Goal: Check status: Check status

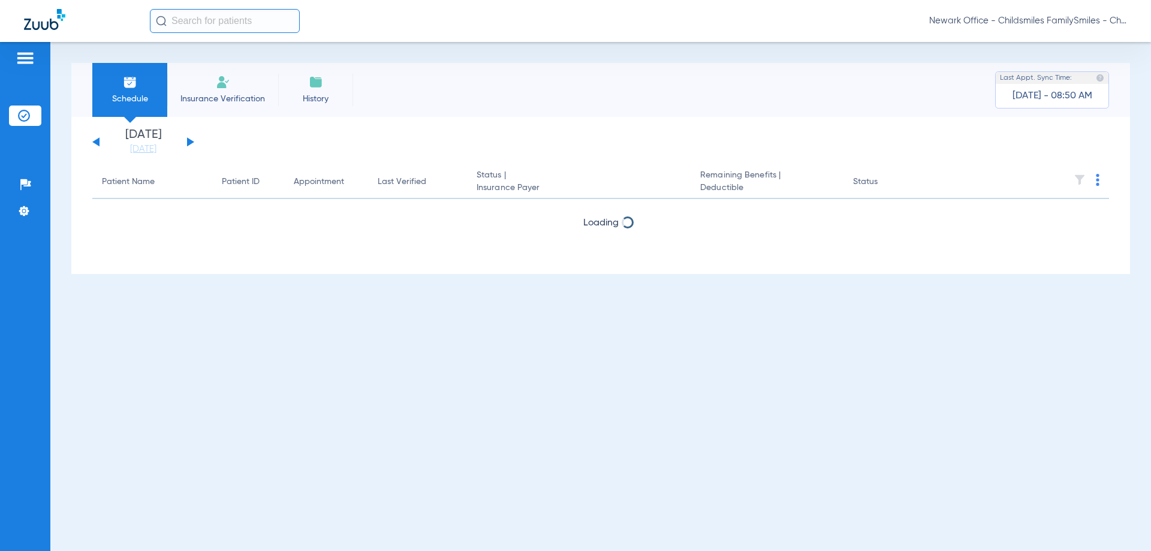
drag, startPoint x: 187, startPoint y: 144, endPoint x: 182, endPoint y: 147, distance: 6.5
click at [182, 144] on div "[DATE] [DATE] [DATE] [DATE] [DATE] [DATE] [DATE] [DATE] [DATE] [DATE] [DATE] [D…" at bounding box center [143, 142] width 102 height 26
click at [460, 138] on app-single-date-navigator "[DATE] [DATE] [DATE] [DATE] [DATE] [DATE] [DATE] [DATE] [DATE] [DATE] [DATE] [D…" at bounding box center [600, 142] width 1017 height 26
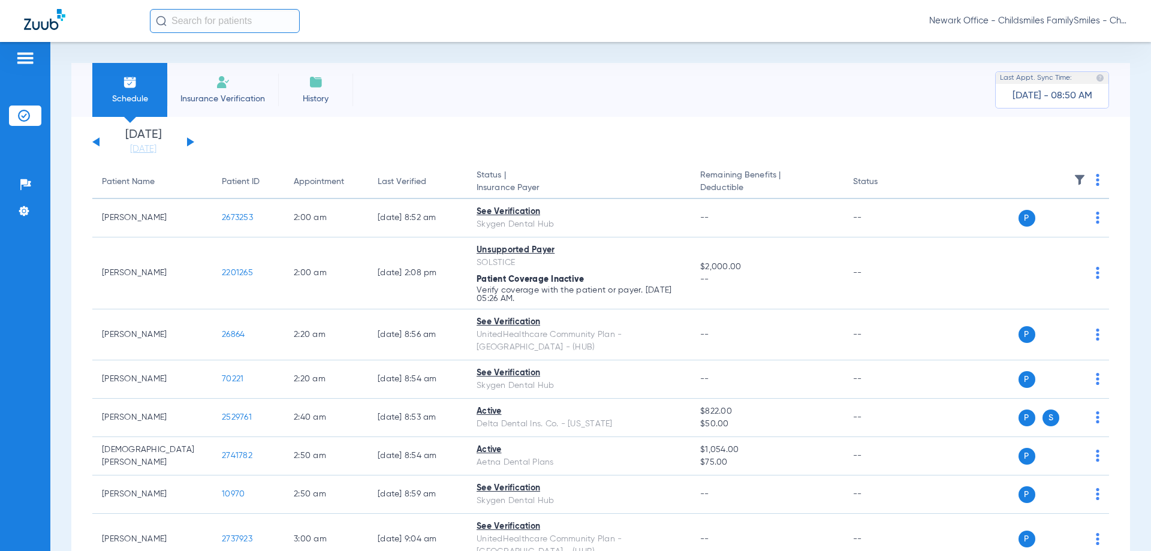
click at [188, 144] on button at bounding box center [190, 141] width 7 height 9
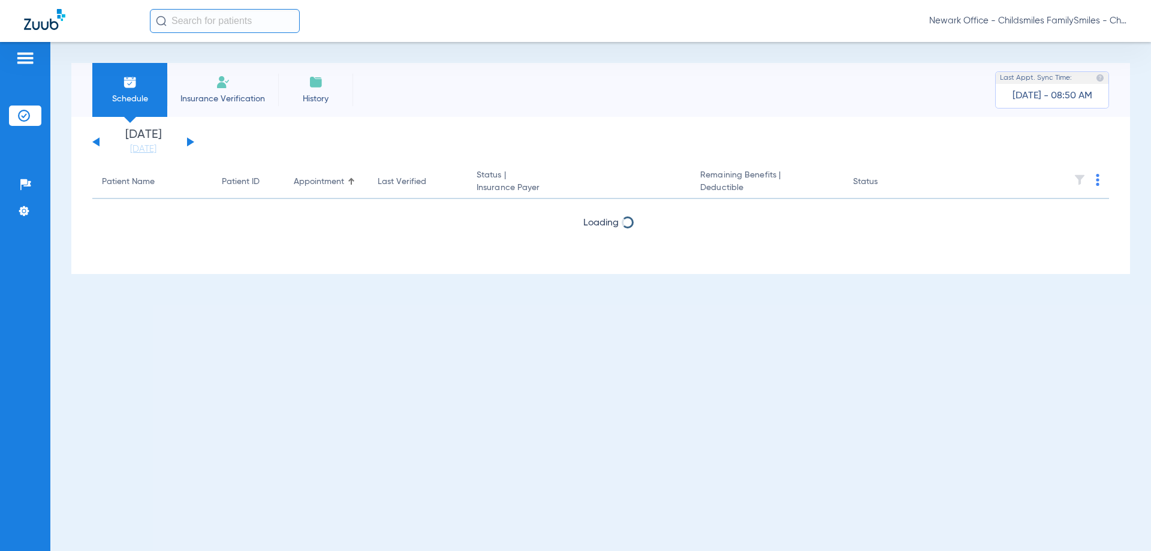
click at [191, 141] on button at bounding box center [190, 141] width 7 height 9
click at [345, 141] on app-single-date-navigator "[DATE] [DATE] [DATE] [DATE] [DATE] [DATE] [DATE] [DATE] [DATE] [DATE] [DATE] [D…" at bounding box center [600, 142] width 1017 height 26
click at [419, 118] on div "[DATE] [DATE] [DATE] [DATE] [DATE] [DATE] [DATE] [DATE] [DATE] [DATE] [DATE] [D…" at bounding box center [600, 195] width 1059 height 157
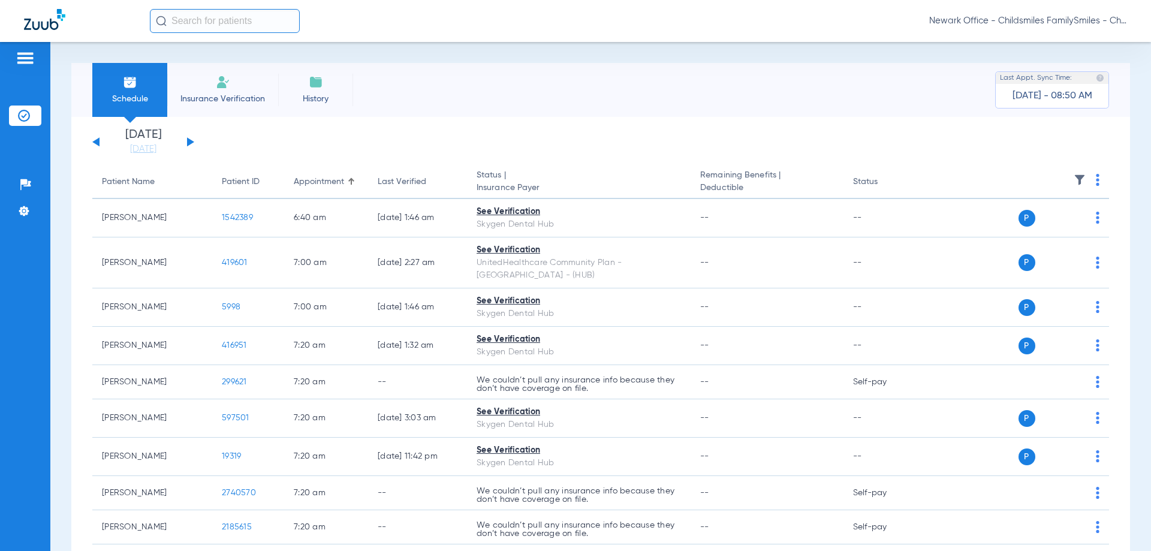
click at [1096, 181] on img at bounding box center [1098, 180] width 4 height 12
click at [1019, 225] on span "Verify All" at bounding box center [1042, 227] width 75 height 8
click at [1020, 225] on span "P" at bounding box center [1027, 218] width 17 height 17
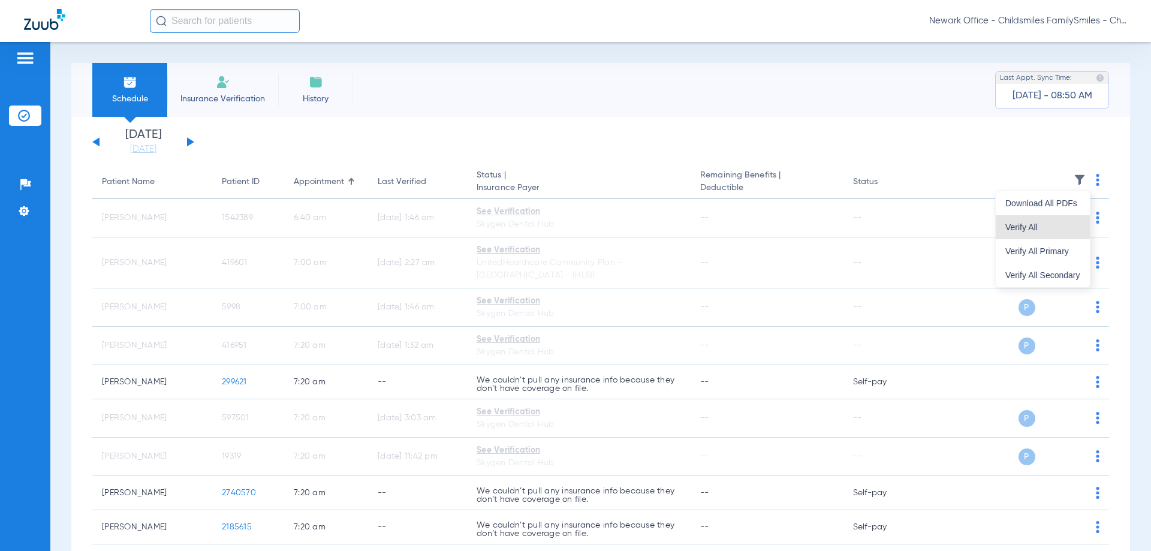
click at [1019, 226] on span "P" at bounding box center [1027, 218] width 17 height 17
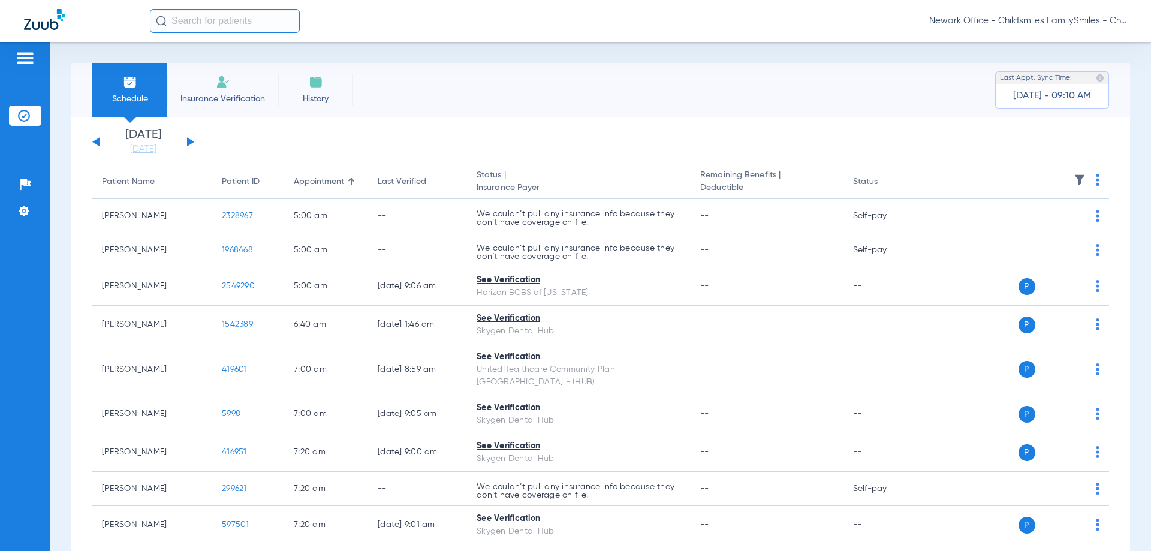
click at [195, 143] on app-single-date-navigator "[DATE] [DATE] [DATE] [DATE] [DATE] [DATE] [DATE] [DATE] [DATE] [DATE] [DATE] [D…" at bounding box center [600, 142] width 1017 height 26
click at [192, 143] on button at bounding box center [190, 141] width 7 height 9
click at [188, 144] on button at bounding box center [190, 141] width 7 height 9
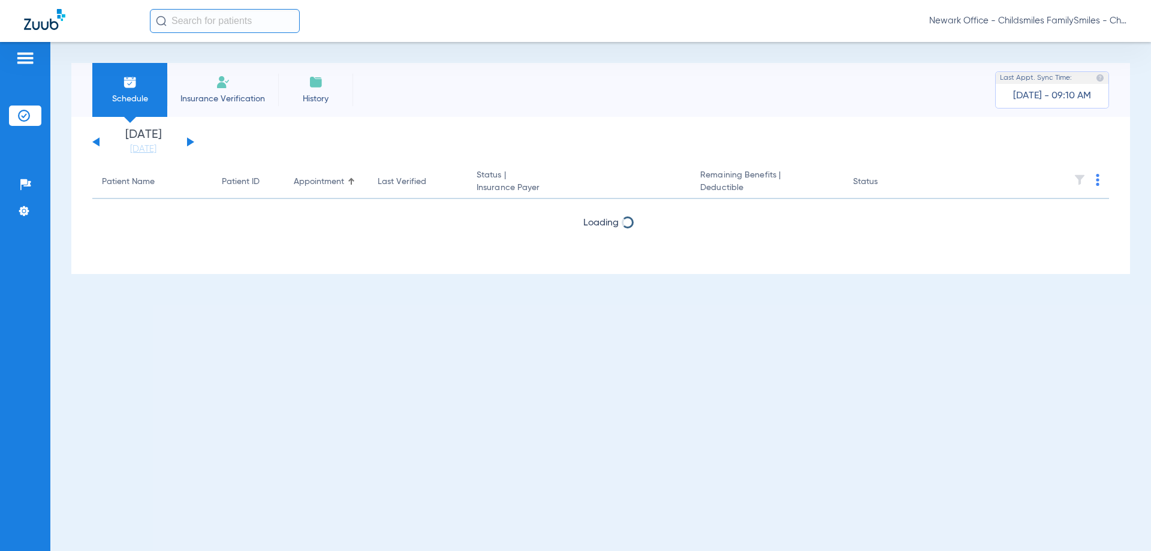
click at [95, 142] on button at bounding box center [95, 141] width 7 height 9
